Goal: Navigation & Orientation: Find specific page/section

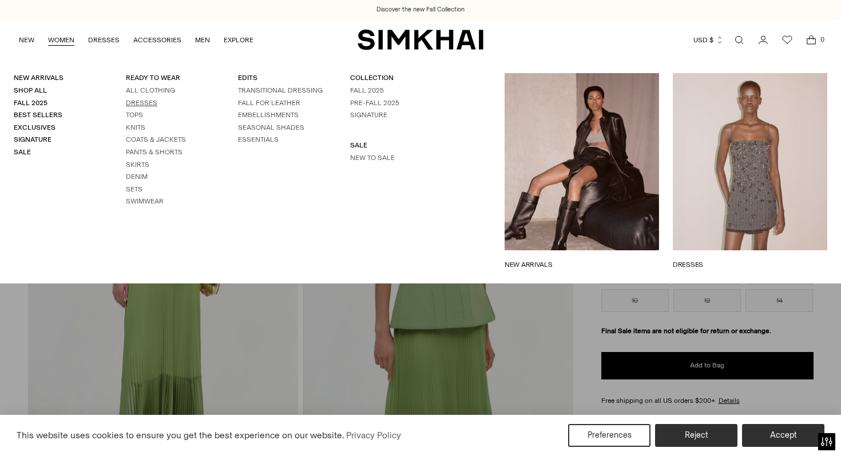
click at [133, 102] on link "Dresses" at bounding box center [141, 103] width 31 height 8
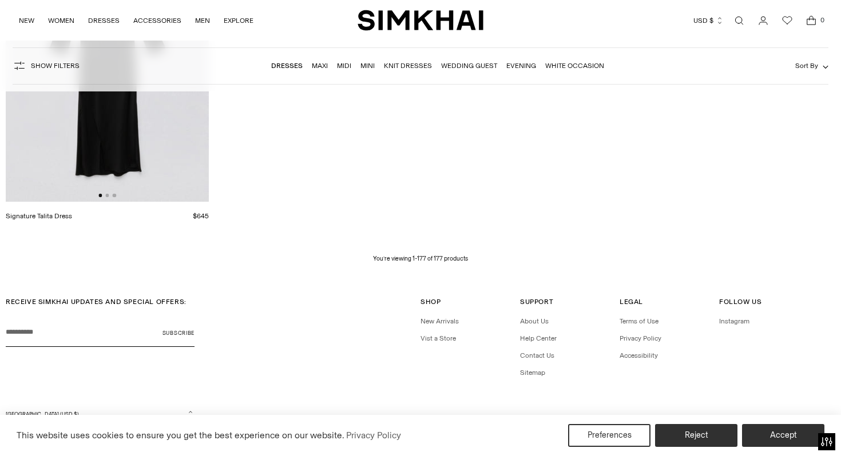
scroll to position [16289, 0]
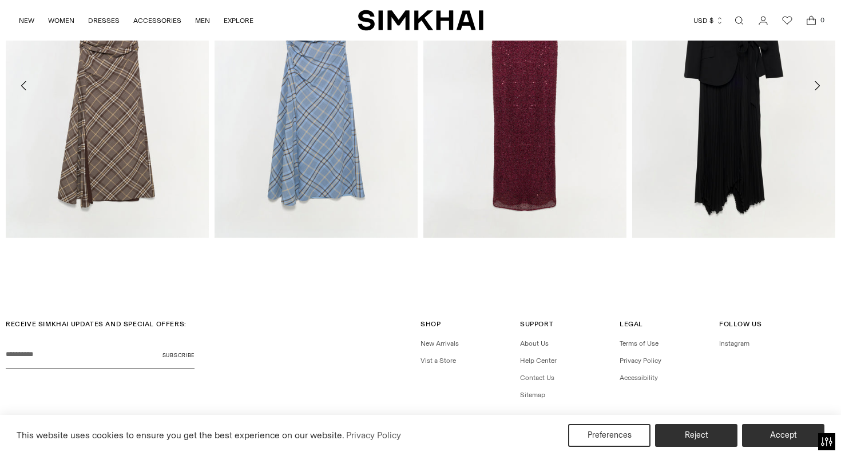
scroll to position [2258, 0]
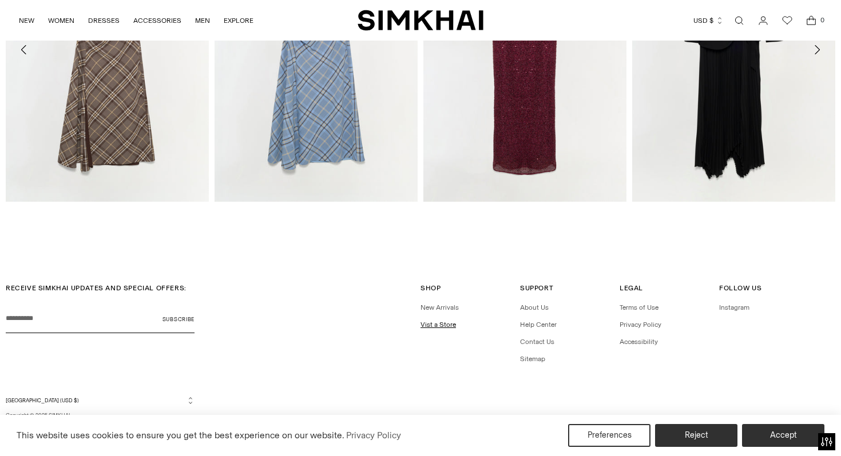
click at [433, 322] on link "Vist a Store" at bounding box center [437, 325] width 35 height 8
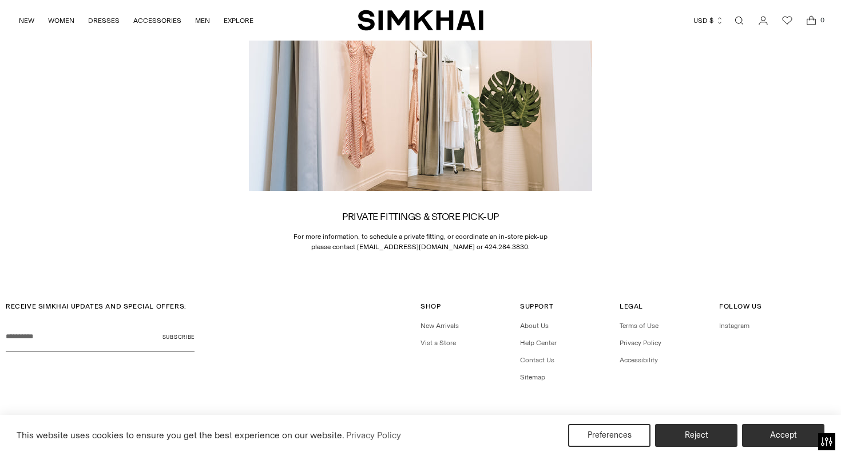
scroll to position [1727, 0]
